Goal: Task Accomplishment & Management: Manage account settings

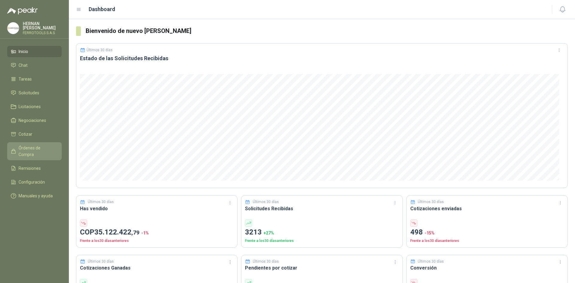
click at [37, 148] on span "Órdenes de Compra" at bounding box center [37, 151] width 37 height 13
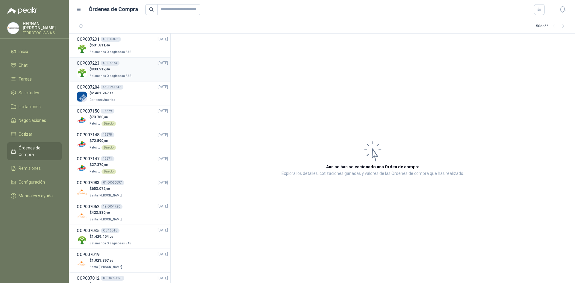
click at [126, 69] on p "$ 933.912 ,00" at bounding box center [111, 70] width 43 height 6
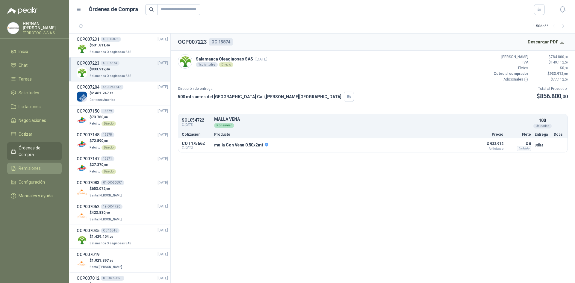
click at [45, 165] on li "Remisiones" at bounding box center [34, 168] width 47 height 7
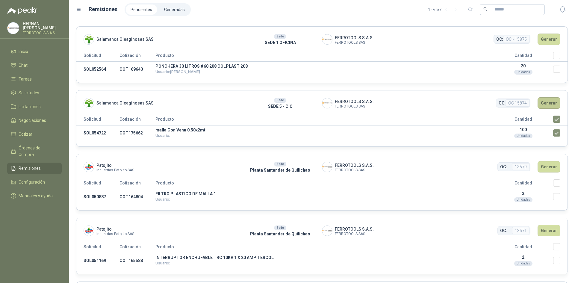
click at [542, 103] on button "Generar" at bounding box center [549, 102] width 23 height 11
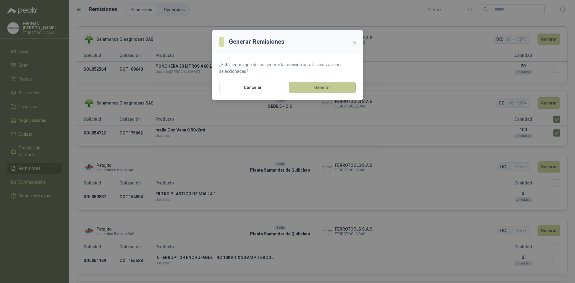
click at [303, 88] on button "Generar" at bounding box center [322, 87] width 67 height 11
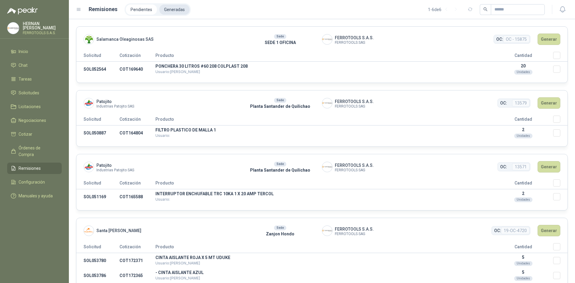
click at [170, 10] on li "Generadas" at bounding box center [174, 9] width 30 height 10
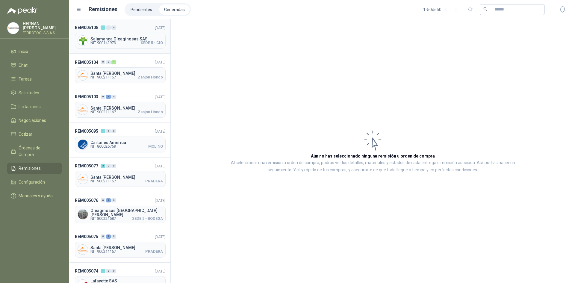
click at [134, 29] on header "REM005108 1 0 0 [DATE]" at bounding box center [120, 27] width 91 height 7
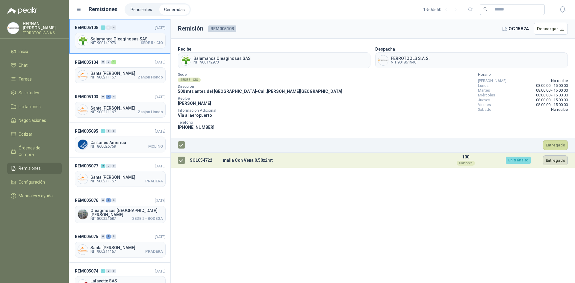
click at [558, 160] on button "Entregado" at bounding box center [555, 160] width 25 height 10
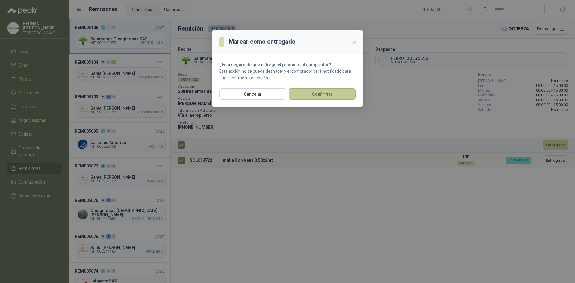
click at [310, 96] on button "Confirmar" at bounding box center [322, 93] width 67 height 11
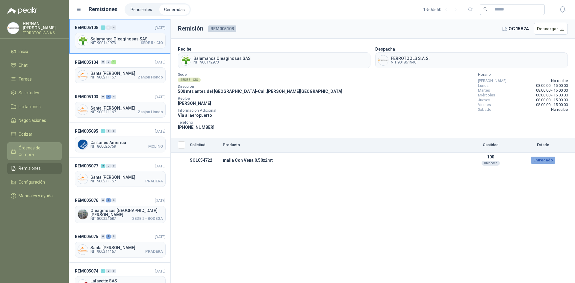
click at [52, 149] on span "Órdenes de Compra" at bounding box center [37, 151] width 37 height 13
